Goal: Task Accomplishment & Management: Manage account settings

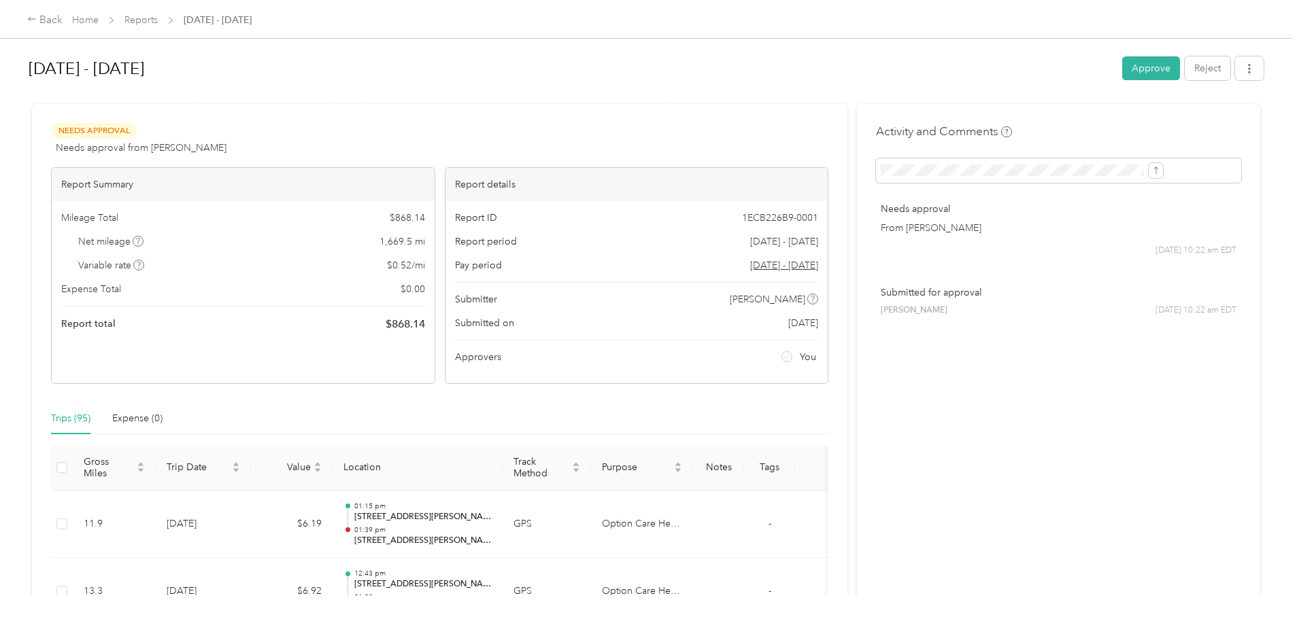
click at [1122, 70] on button "Approve" at bounding box center [1151, 68] width 58 height 24
click at [992, 63] on h1 "[DATE] - [DATE]" at bounding box center [571, 68] width 1084 height 33
click at [1122, 64] on button "Approve" at bounding box center [1151, 68] width 58 height 24
